Goal: Transaction & Acquisition: Subscribe to service/newsletter

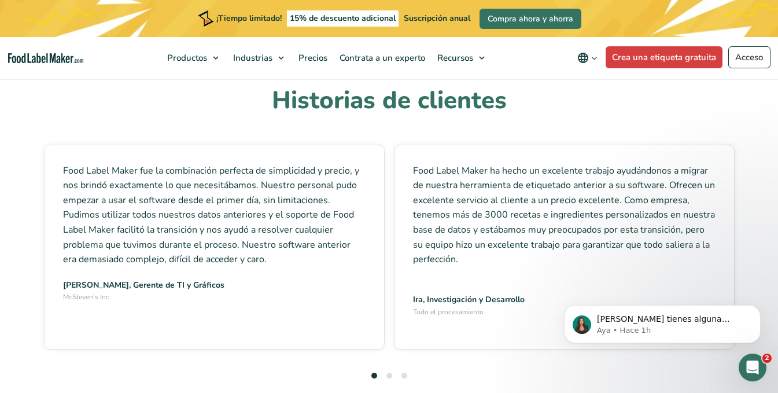
scroll to position [3472, 0]
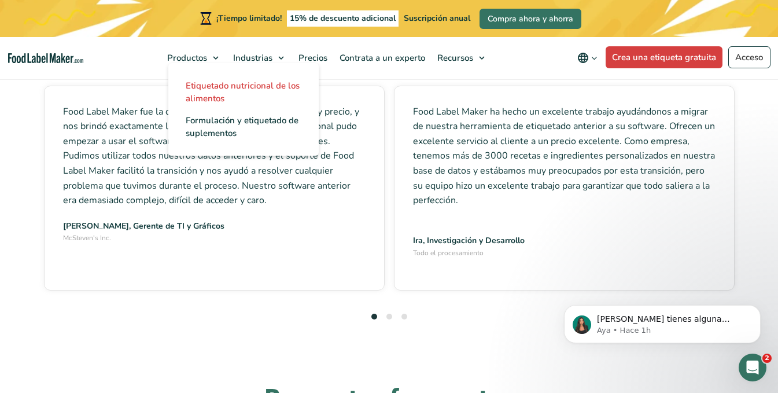
click at [236, 93] on font "Etiquetado nutricional de los alimentos" at bounding box center [243, 92] width 114 height 24
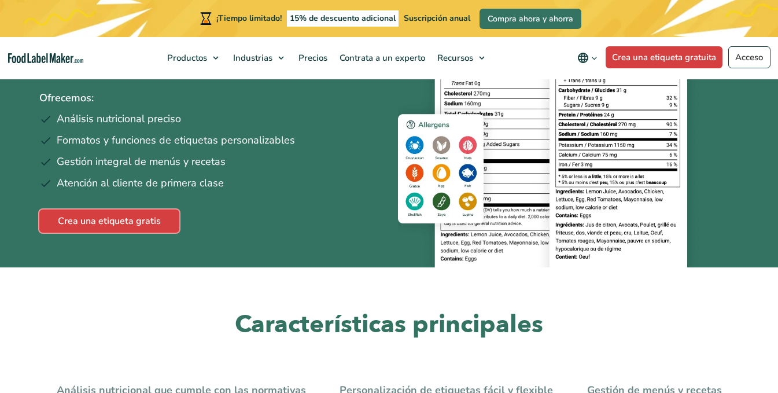
scroll to position [174, 0]
